Goal: Information Seeking & Learning: Understand process/instructions

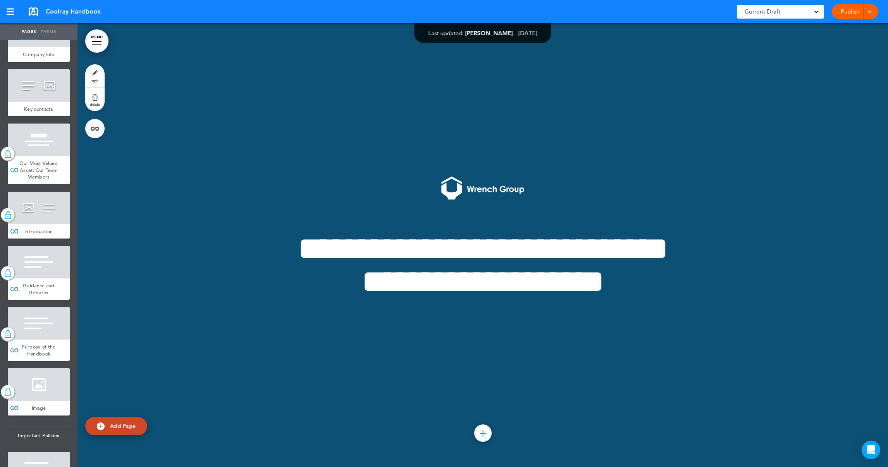
click at [96, 41] on div at bounding box center [97, 41] width 10 height 1
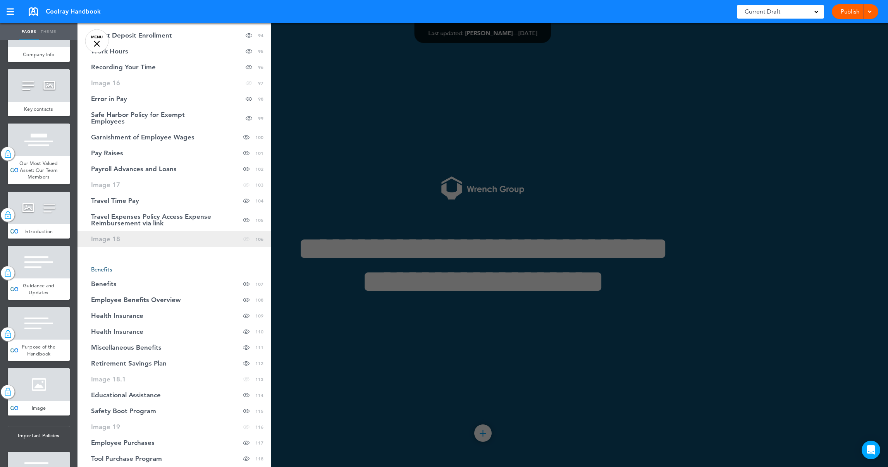
scroll to position [1803, 0]
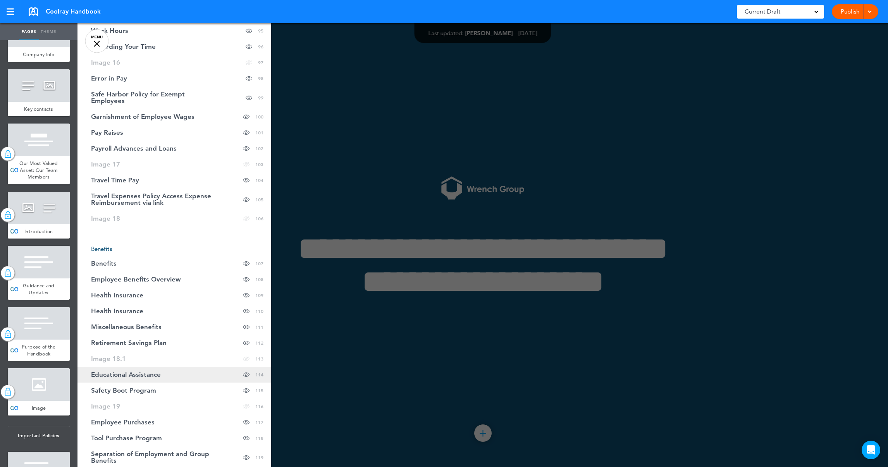
click at [150, 372] on span "Educational Assistance" at bounding box center [126, 375] width 70 height 7
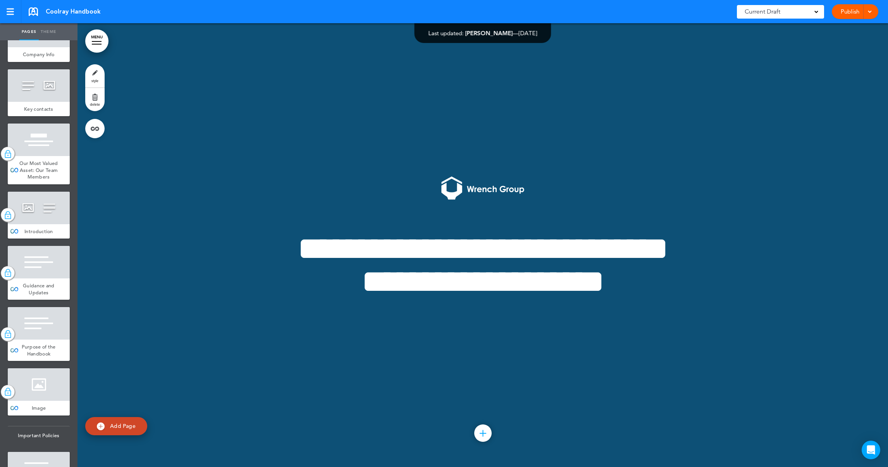
scroll to position [62769, 0]
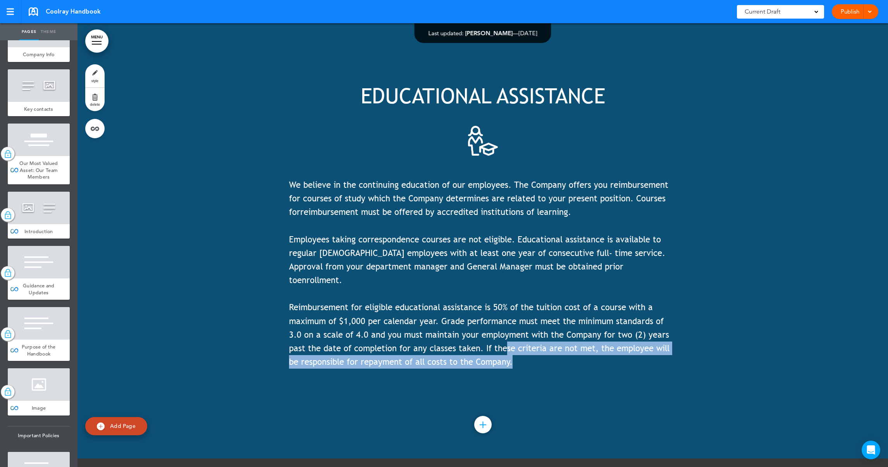
drag, startPoint x: 284, startPoint y: 310, endPoint x: 480, endPoint y: 347, distance: 199.3
click at [480, 347] on div "EDUCATIONAL ASSISTANCE We believe in the continuing education of our employees.…" at bounding box center [483, 237] width 811 height 444
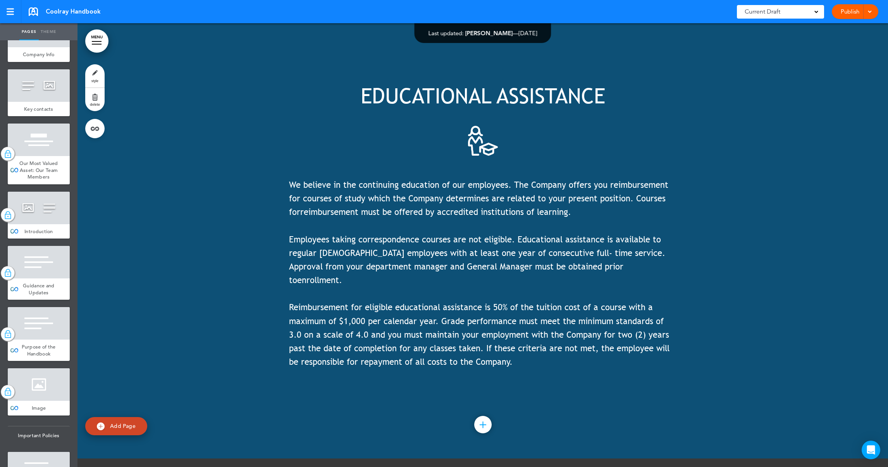
drag, startPoint x: 480, startPoint y: 347, endPoint x: 371, endPoint y: 331, distance: 109.8
click at [373, 331] on p "Reimbursement for eligible educational assistance is 50% of the tuition cost of…" at bounding box center [483, 335] width 388 height 68
drag, startPoint x: 287, startPoint y: 307, endPoint x: 394, endPoint y: 312, distance: 106.7
click at [394, 312] on span "Reimbursement for eligible educational assistance is 50% of the tuition cost of…" at bounding box center [479, 334] width 381 height 65
click at [289, 307] on span "Reimbursement for eligible educational assistance is 50% of the tuition cost of…" at bounding box center [479, 334] width 381 height 65
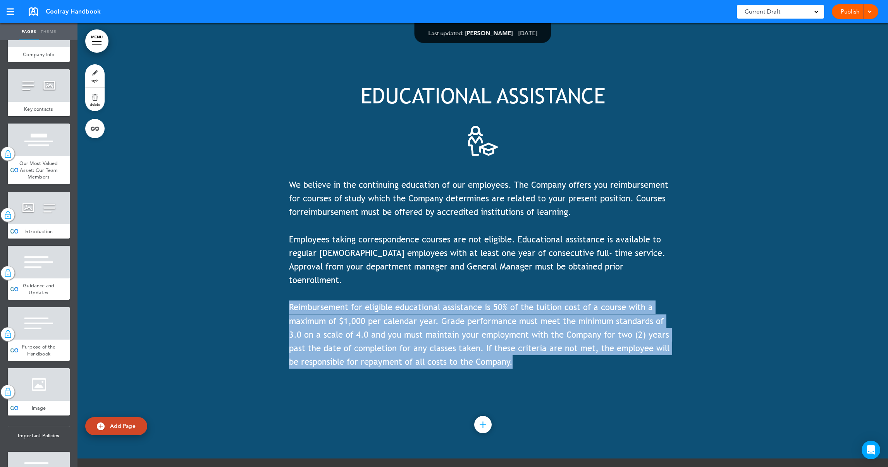
drag, startPoint x: 285, startPoint y: 309, endPoint x: 498, endPoint y: 366, distance: 220.3
click at [498, 366] on p "Reimbursement for eligible educational assistance is 50% of the tuition cost of…" at bounding box center [483, 335] width 388 height 68
drag, startPoint x: 498, startPoint y: 366, endPoint x: 404, endPoint y: 323, distance: 103.8
copy span "Reimbursement for eligible educational assistance is 50% of the tuition cost of…"
